Goal: Task Accomplishment & Management: Manage account settings

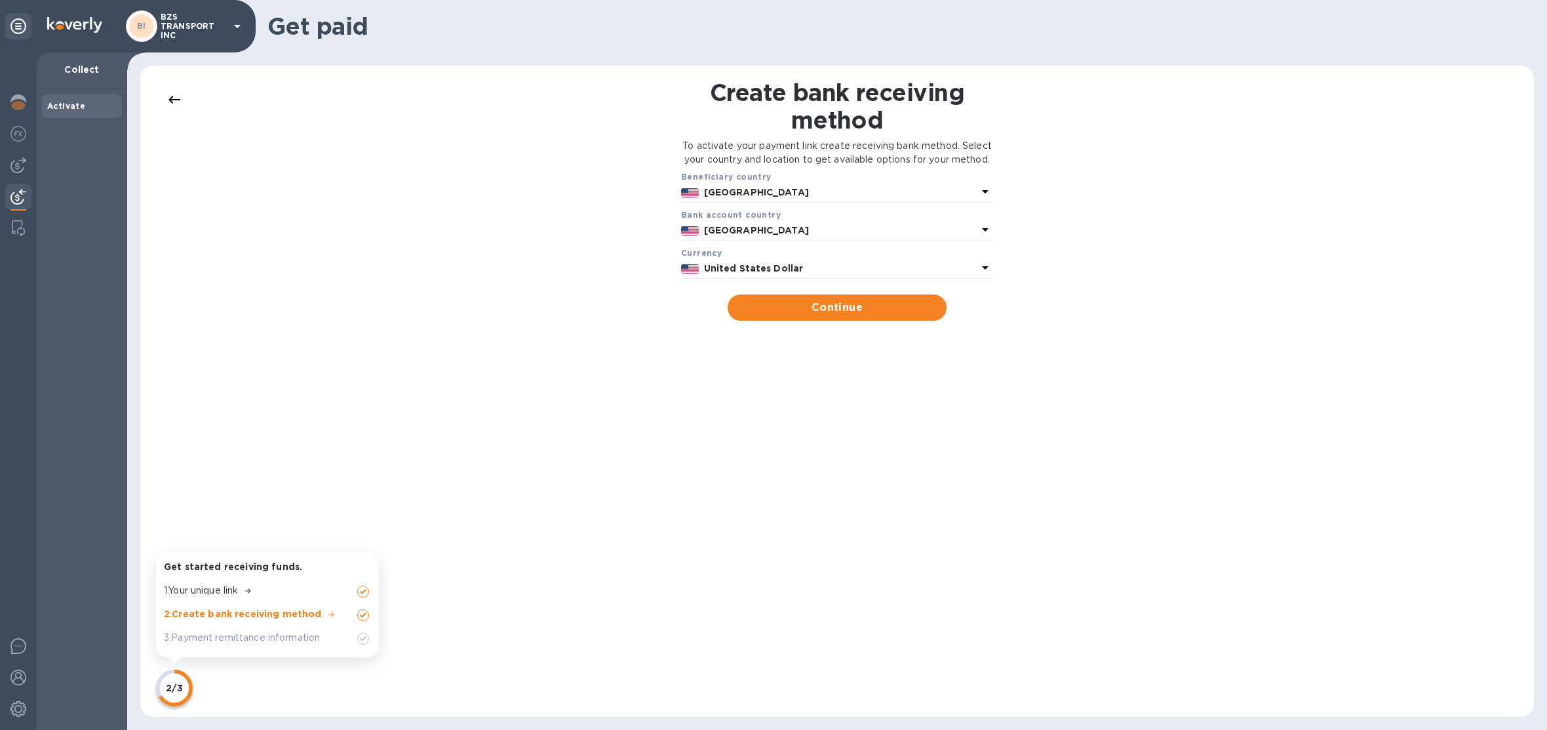
click at [182, 22] on p "BZS TRANSPORT INC" at bounding box center [194, 26] width 66 height 28
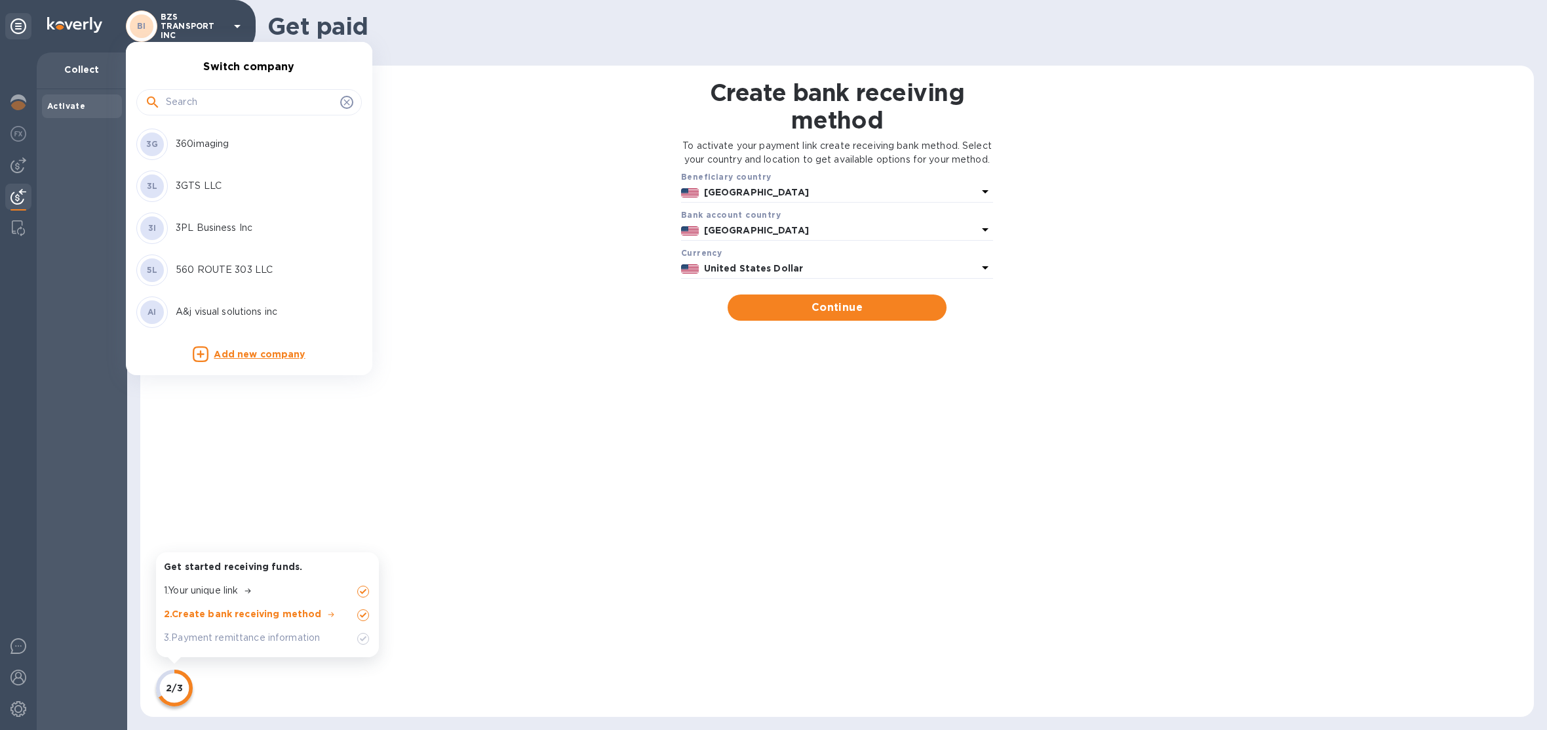
click at [180, 102] on input "text" at bounding box center [250, 102] width 169 height 20
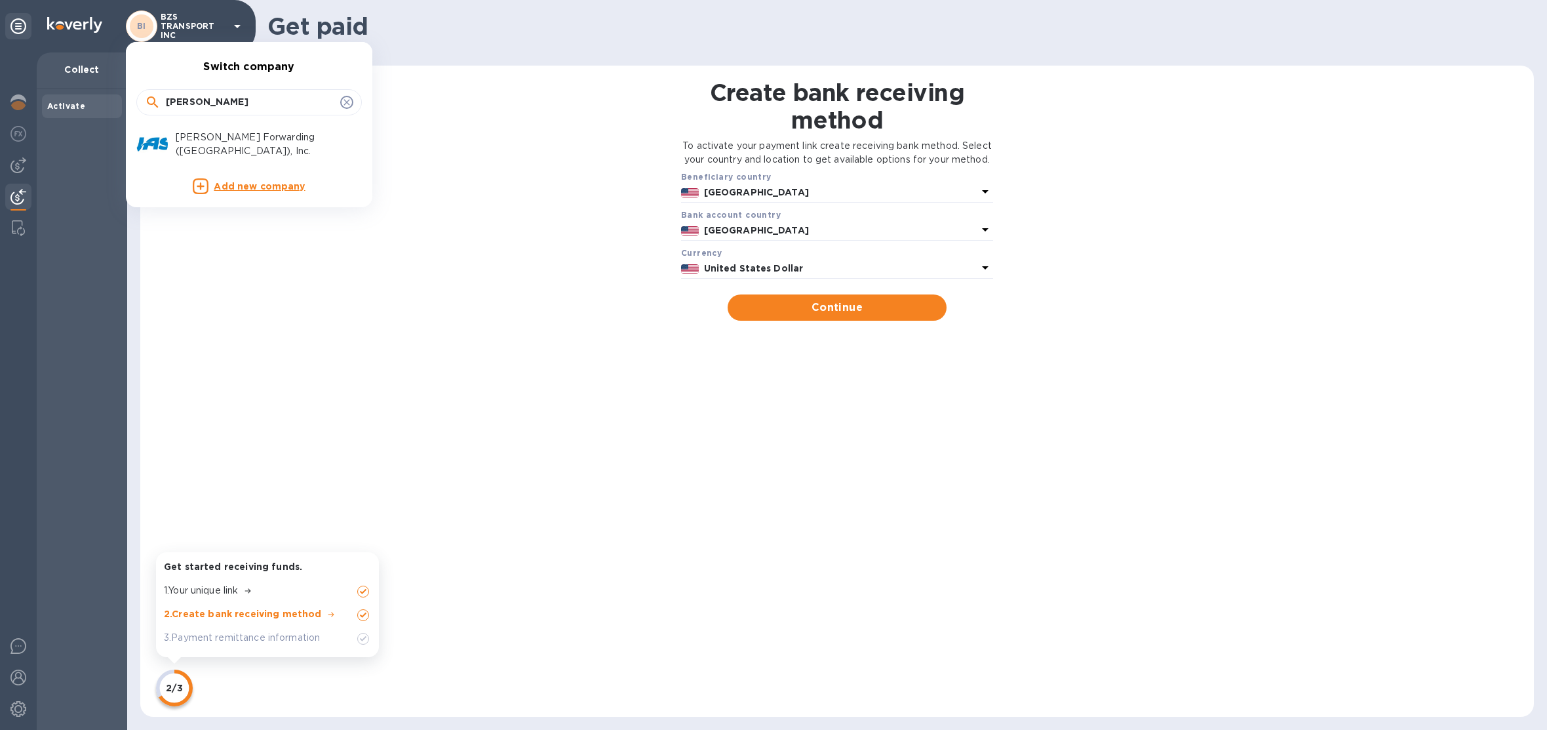
type input "jas"
click at [172, 140] on div "JAS Forwarding (USA), Inc." at bounding box center [255, 144] width 170 height 28
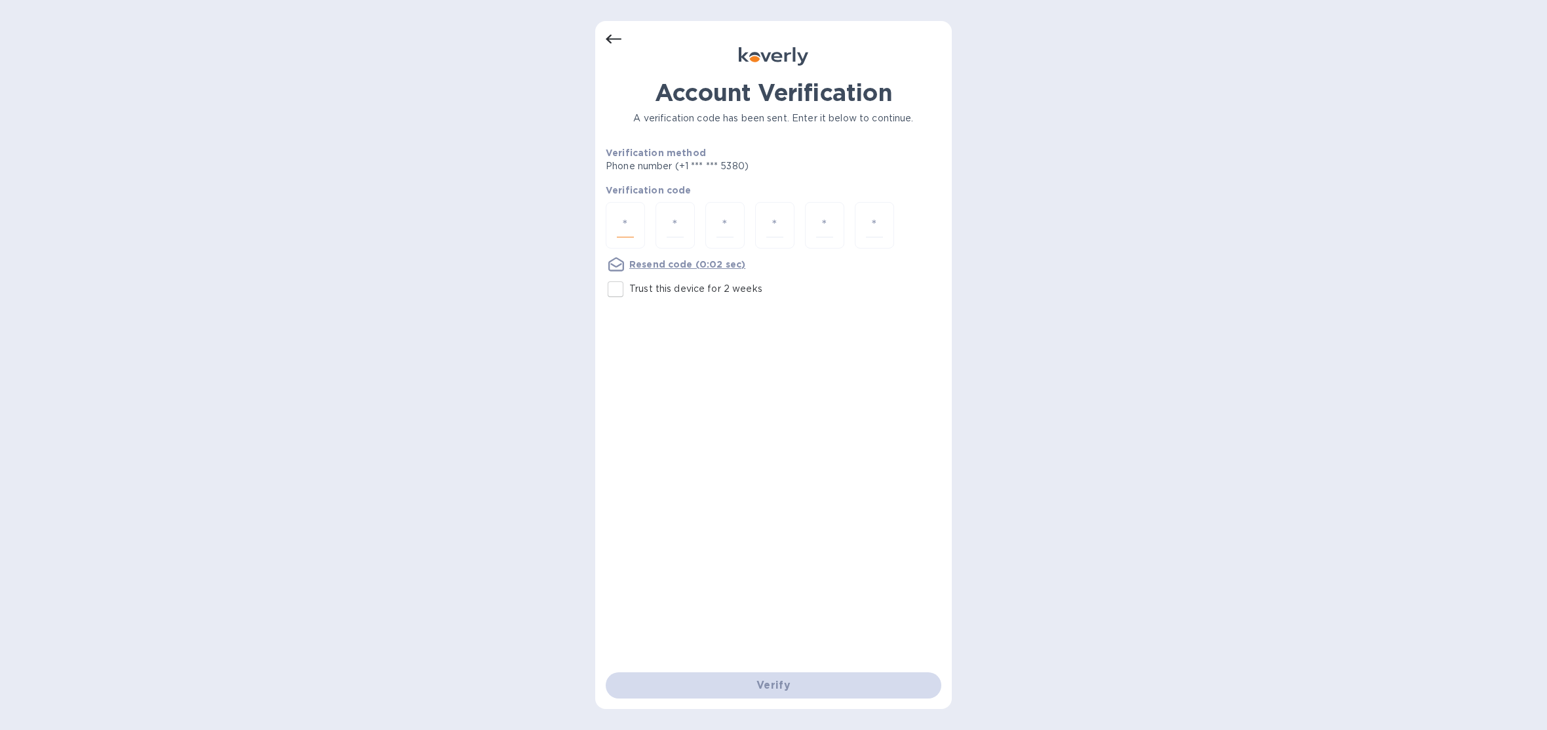
click at [620, 225] on input "number" at bounding box center [625, 225] width 17 height 24
type input "3"
type input "8"
type input "1"
type input "2"
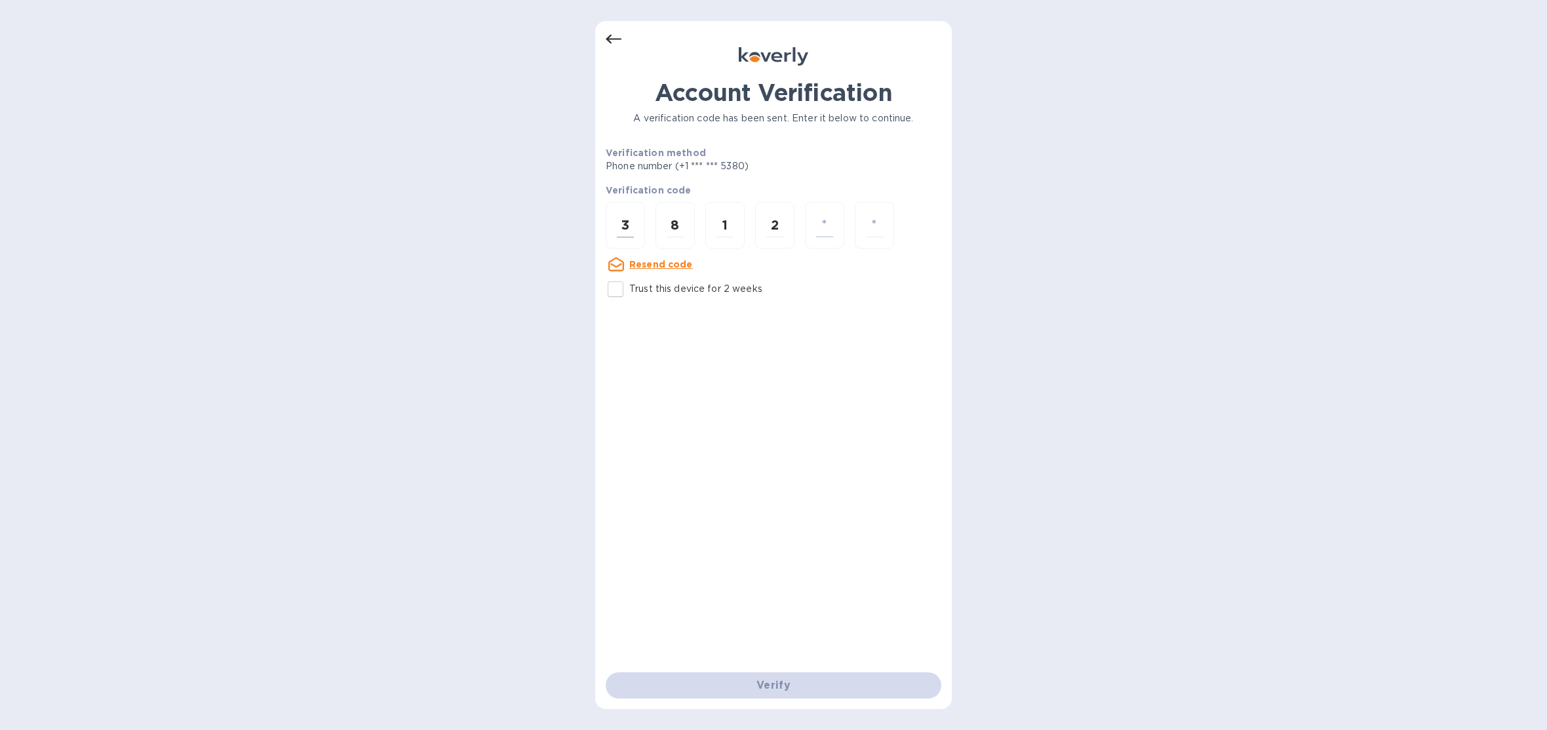
type input "2"
type input "1"
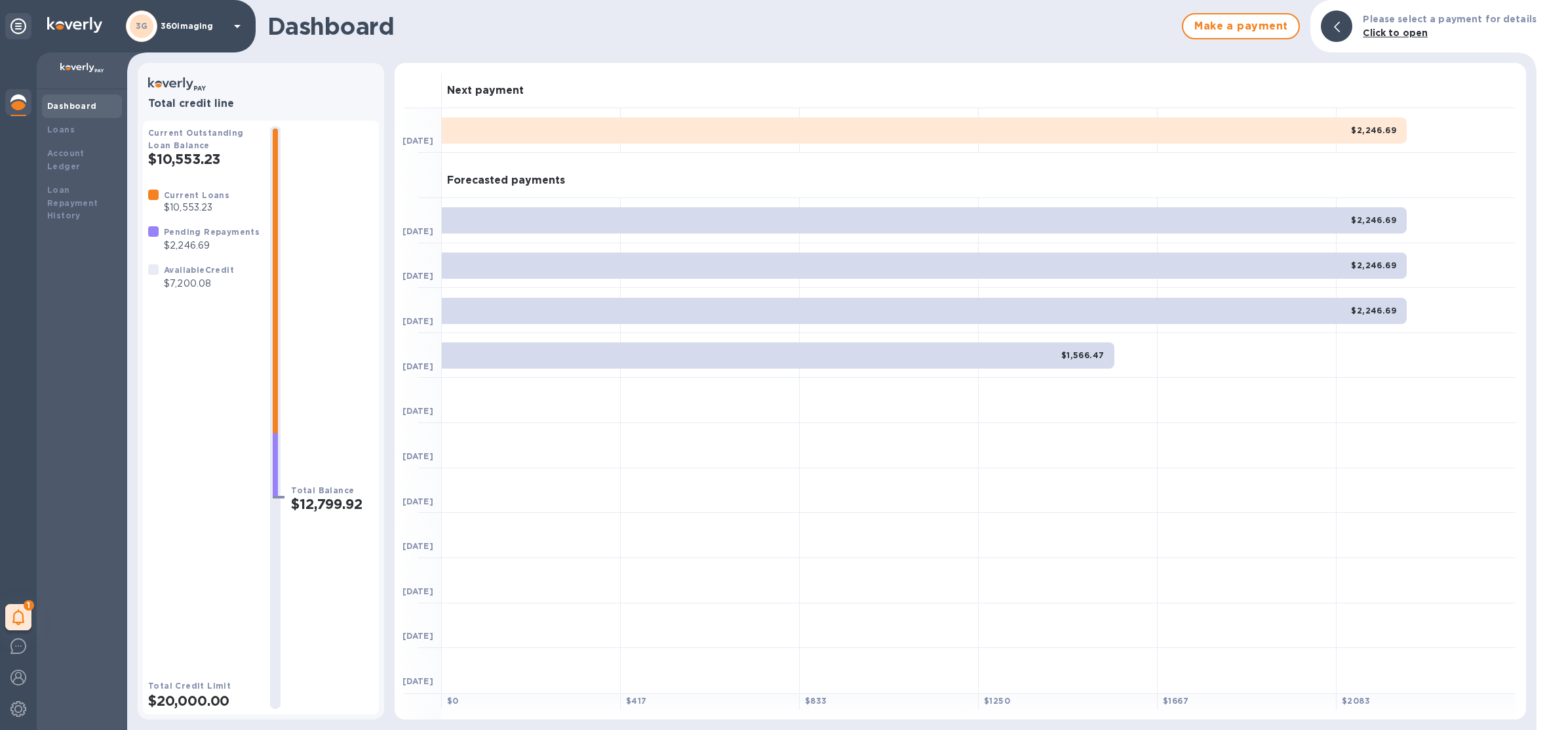
click at [165, 25] on p "360imaging" at bounding box center [194, 26] width 66 height 9
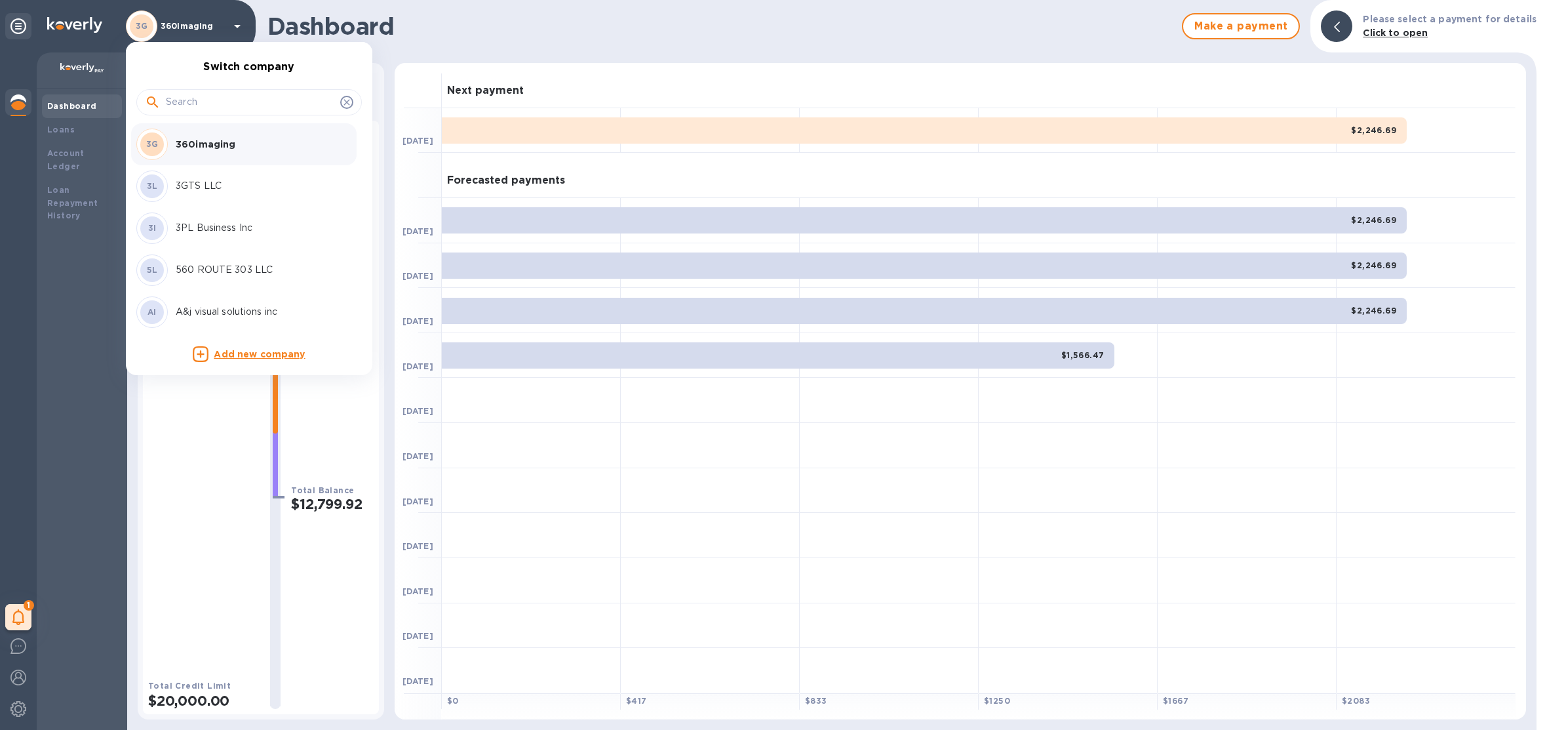
drag, startPoint x: 203, startPoint y: 113, endPoint x: 212, endPoint y: 97, distance: 18.2
click at [203, 112] on div at bounding box center [249, 102] width 226 height 26
click at [212, 97] on input "text" at bounding box center [250, 102] width 169 height 20
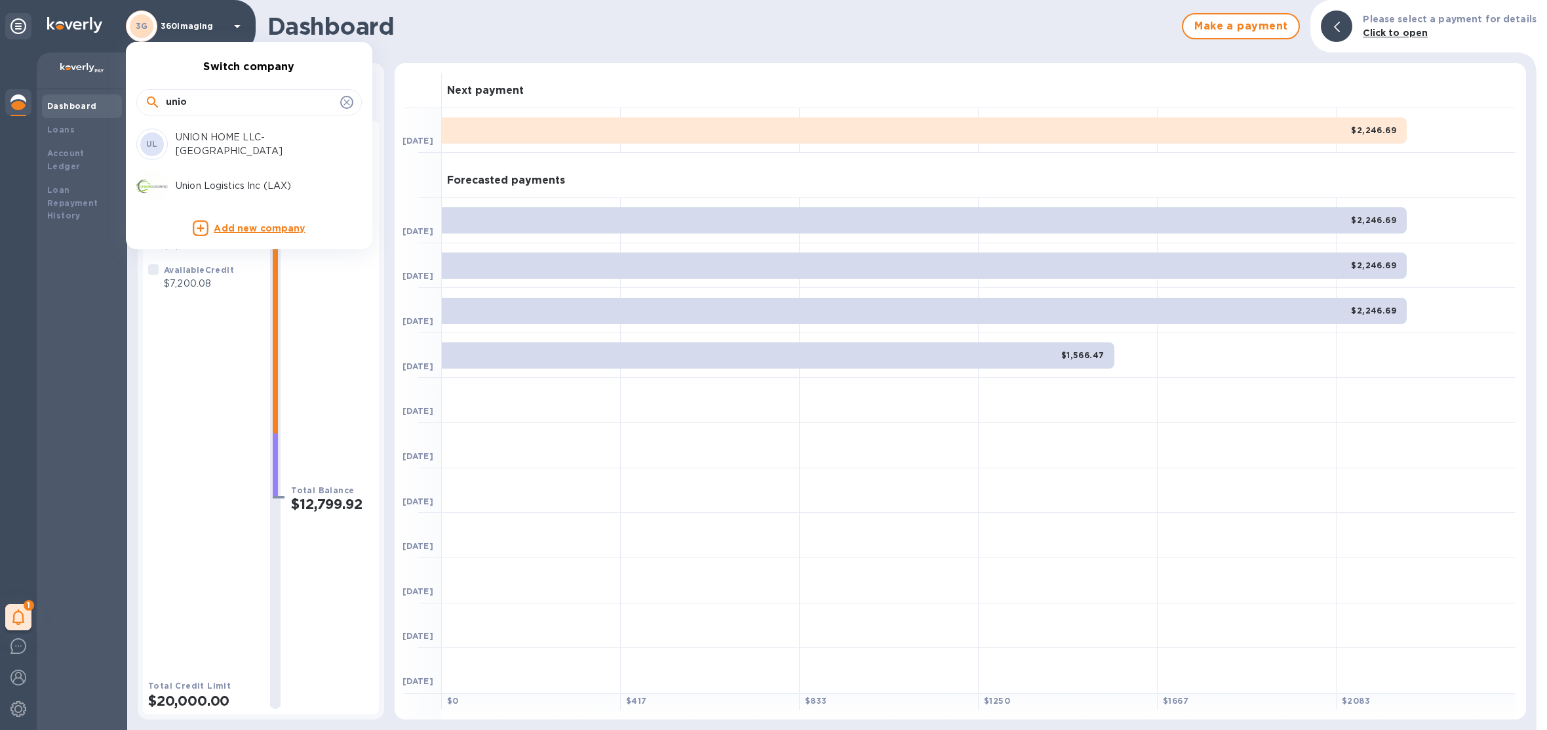
type input "unio"
drag, startPoint x: 226, startPoint y: 143, endPoint x: 224, endPoint y: 173, distance: 30.2
click at [226, 152] on div "UL UNION HOME LLC-EVANSTON" at bounding box center [238, 143] width 205 height 31
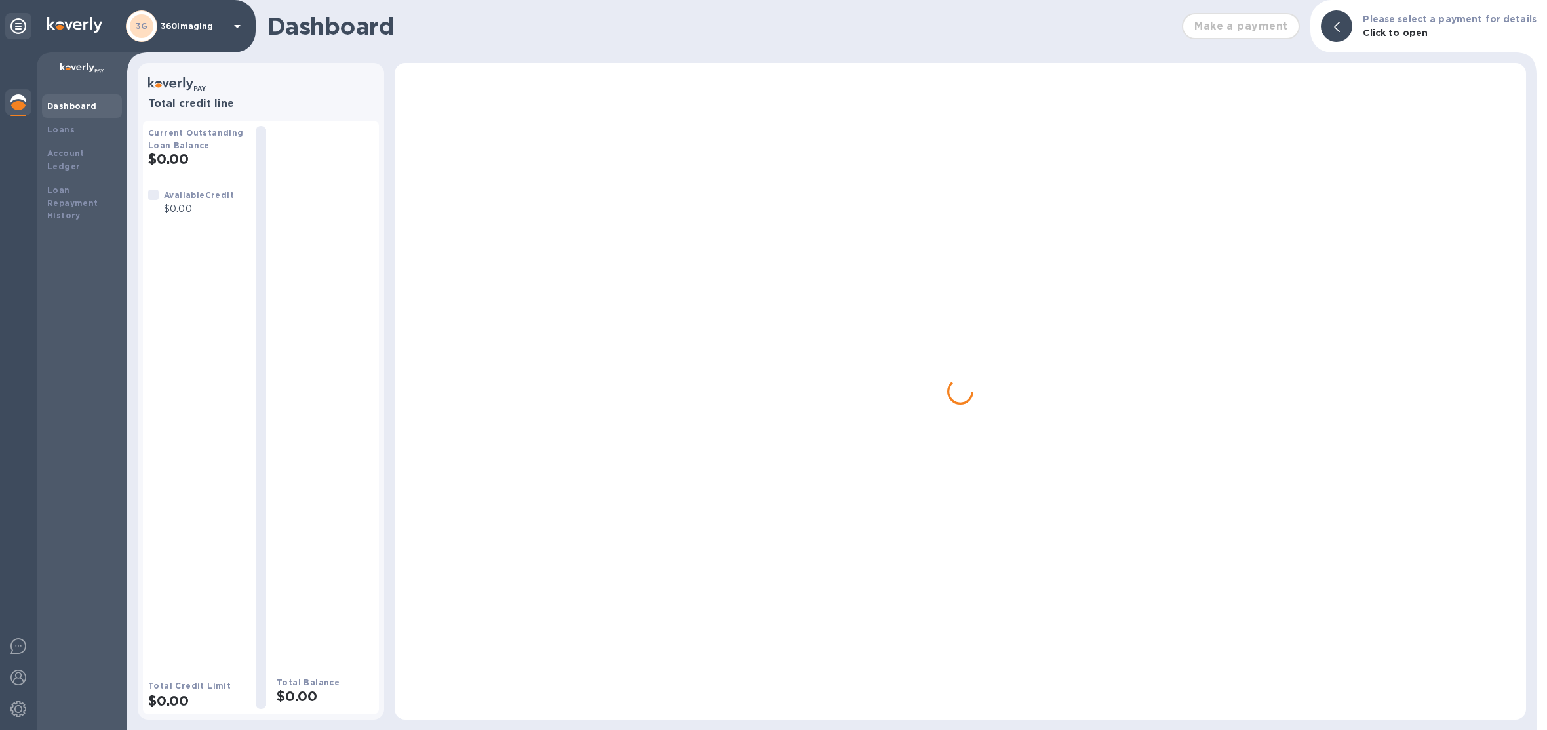
click at [203, 30] on p "360imaging" at bounding box center [194, 26] width 66 height 9
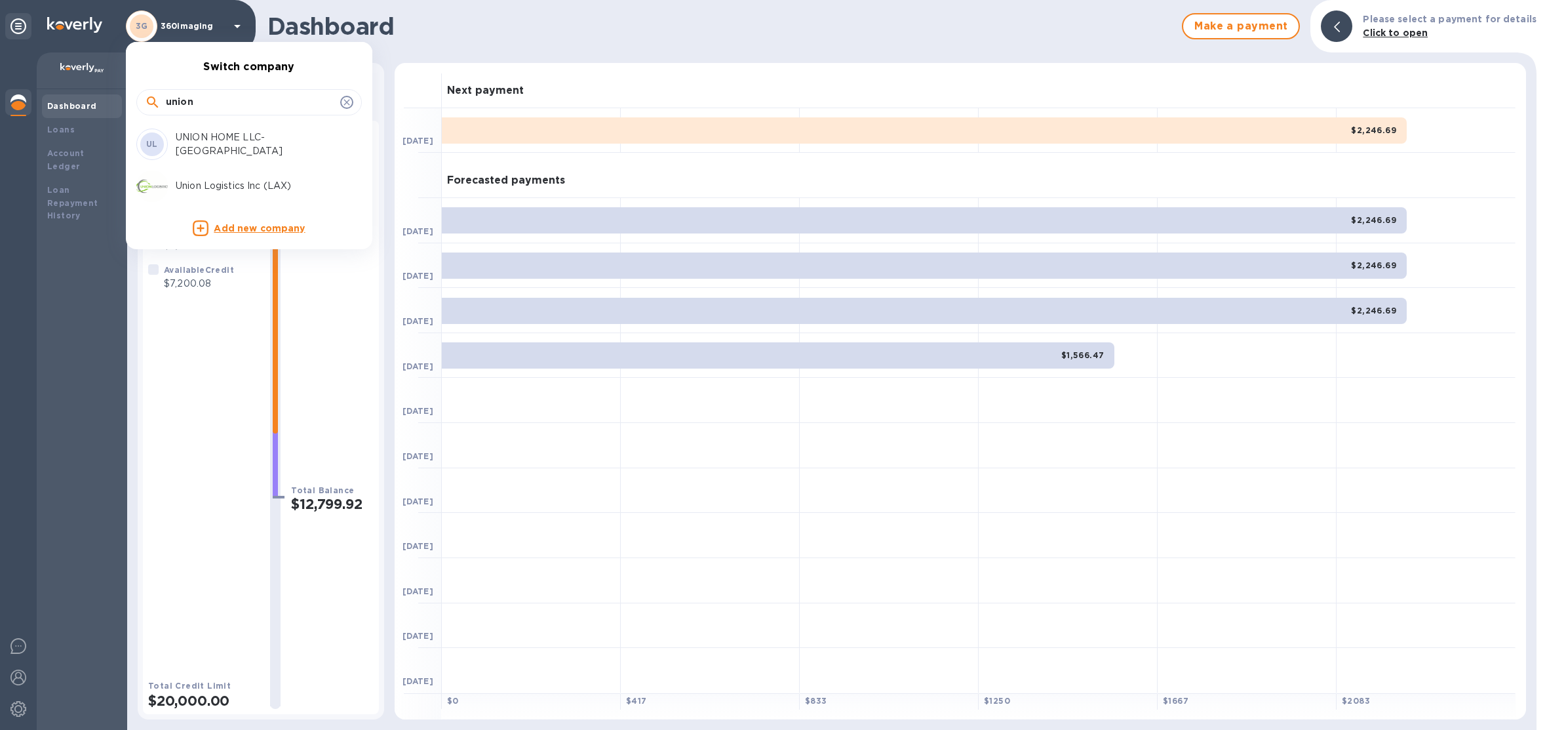
type input "union"
click at [215, 178] on div "Union Logistics Inc (LAX)" at bounding box center [238, 185] width 205 height 31
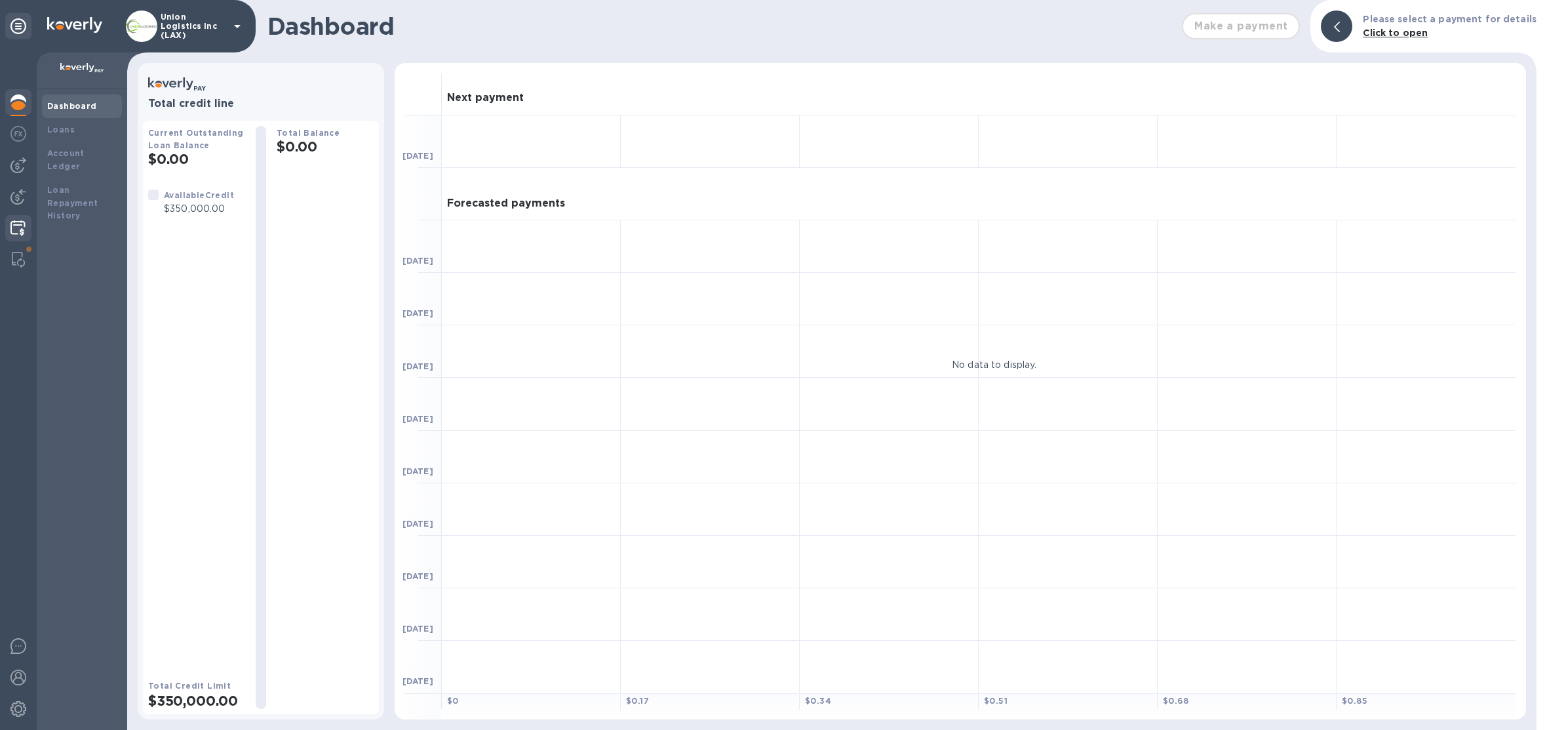
click at [21, 227] on img at bounding box center [17, 228] width 15 height 16
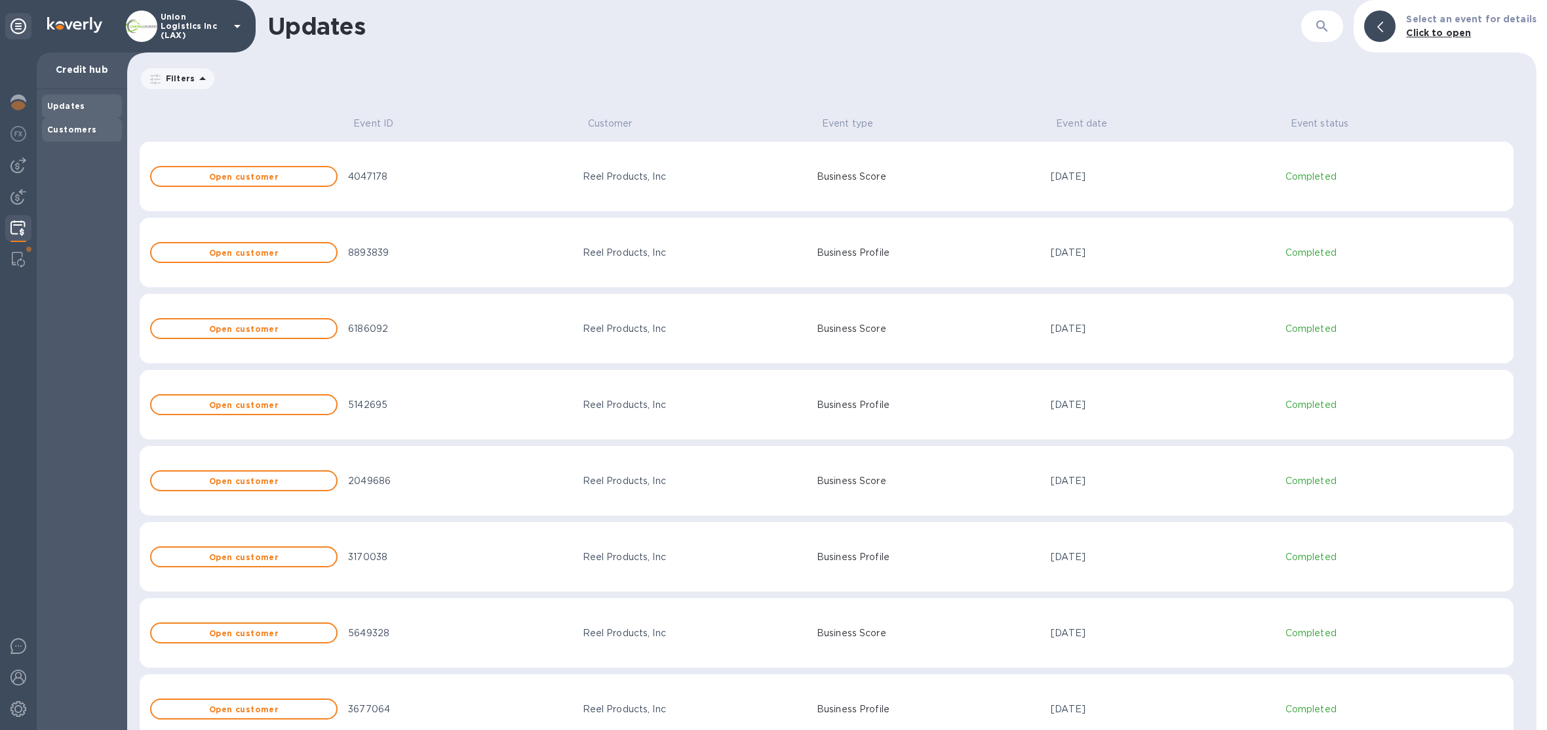
click at [89, 125] on b "Customers" at bounding box center [72, 130] width 50 height 10
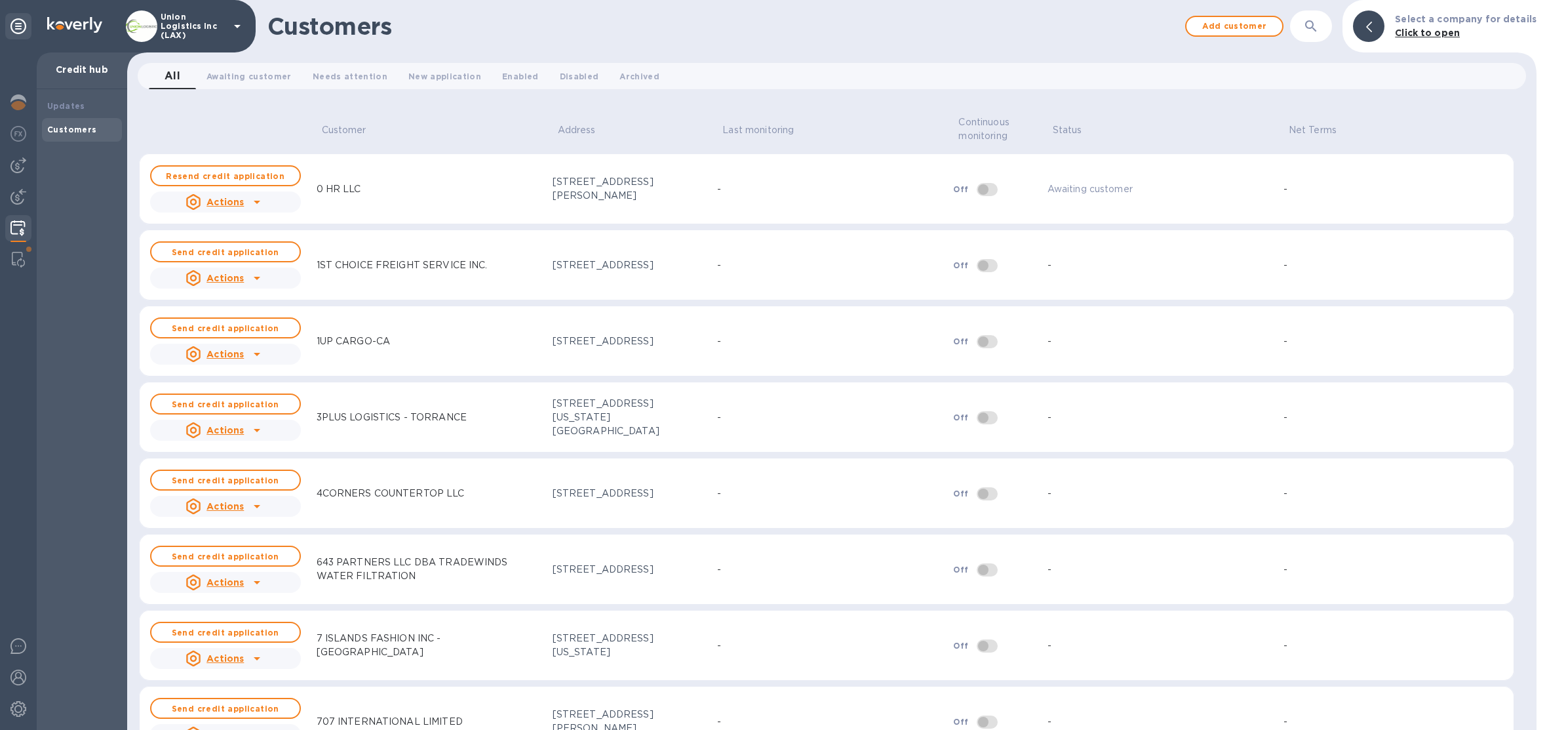
click at [249, 204] on icon at bounding box center [257, 202] width 16 height 16
click at [362, 155] on div at bounding box center [773, 365] width 1547 height 730
